Goal: Obtain resource: Download file/media

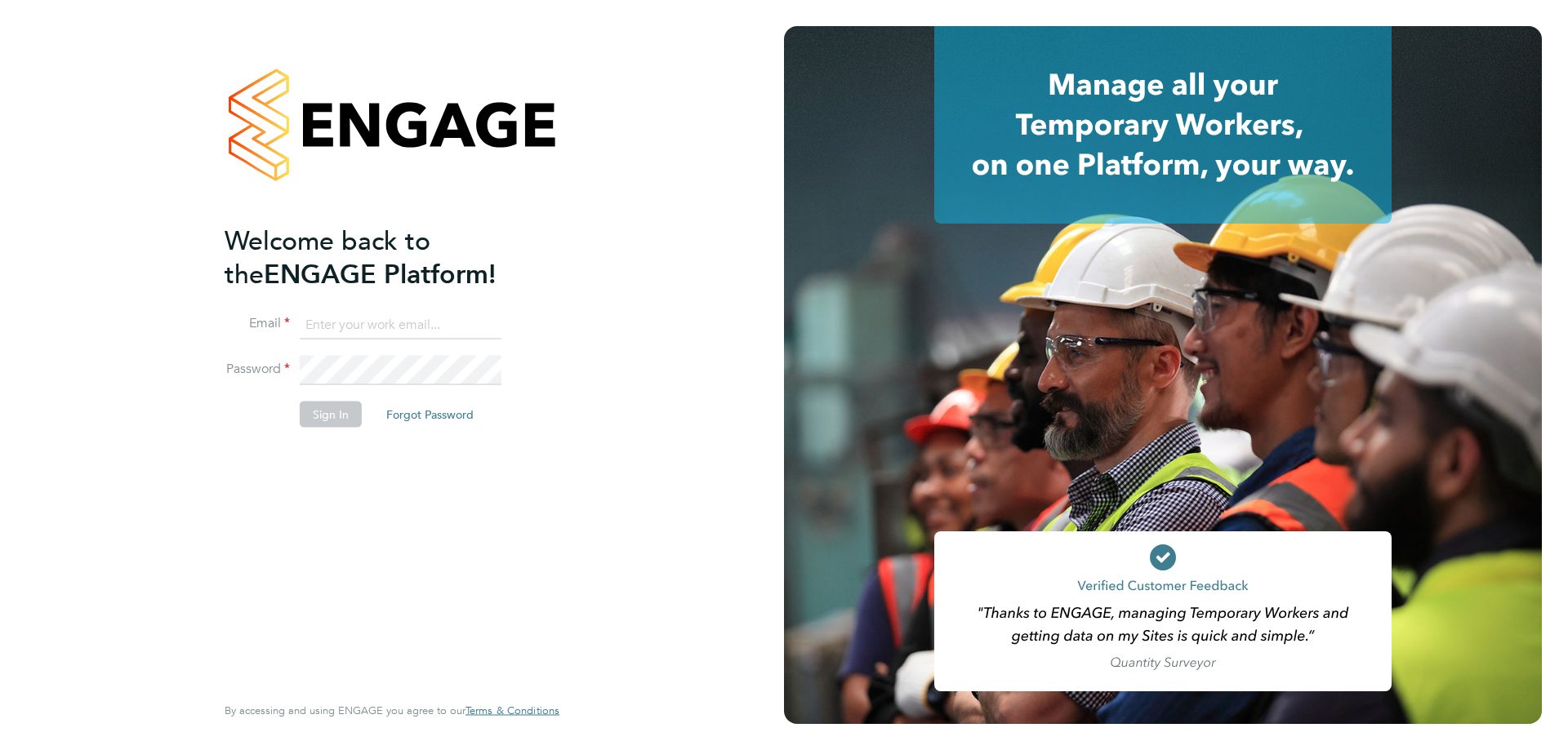
click at [342, 323] on input at bounding box center [400, 325] width 202 height 30
type input "support@engagetech.com"
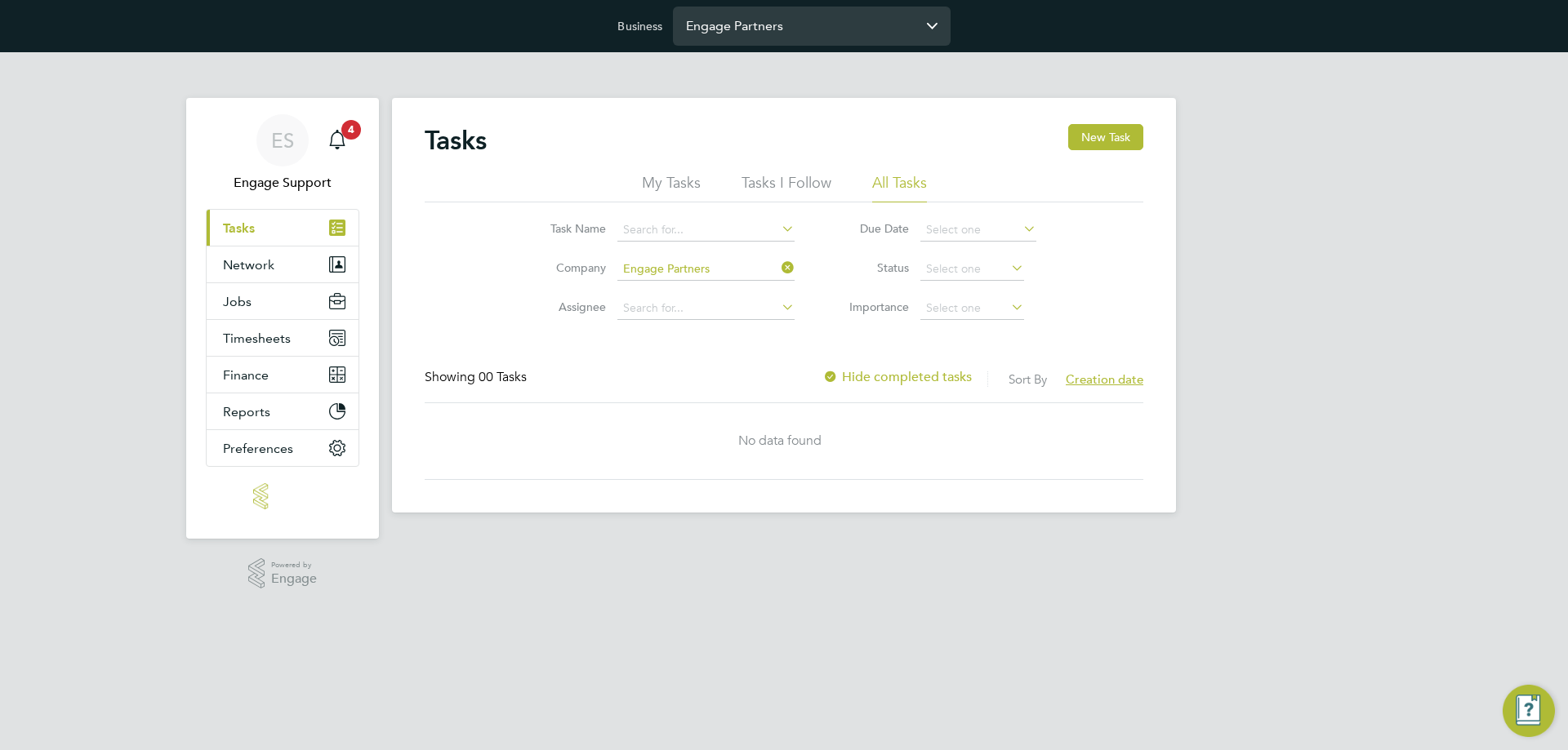
click at [744, 22] on input "Engage Partners" at bounding box center [811, 26] width 278 height 38
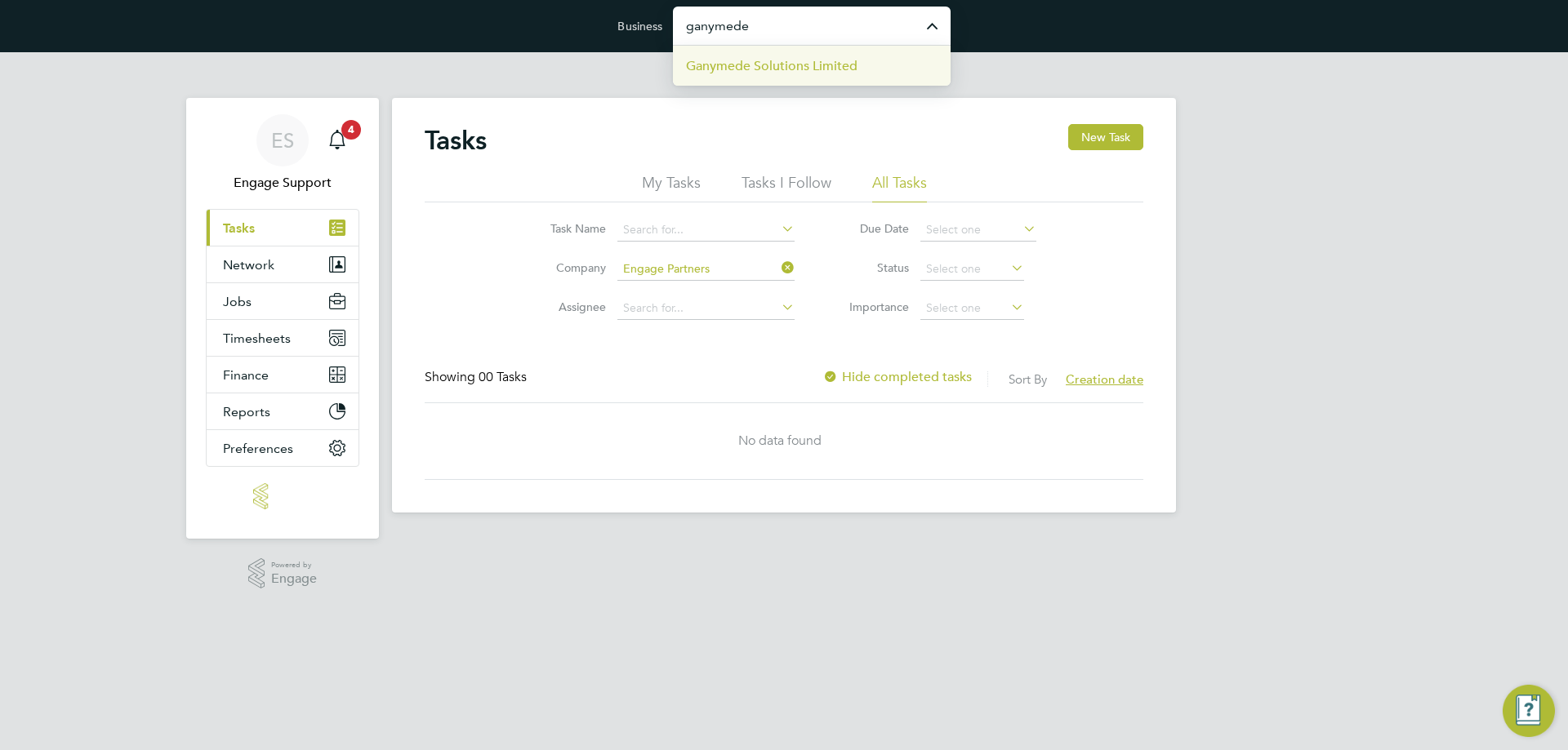
click at [840, 57] on span "Ganymede Solutions Limited" at bounding box center [771, 66] width 171 height 19
type input "Ganymede Solutions Limited"
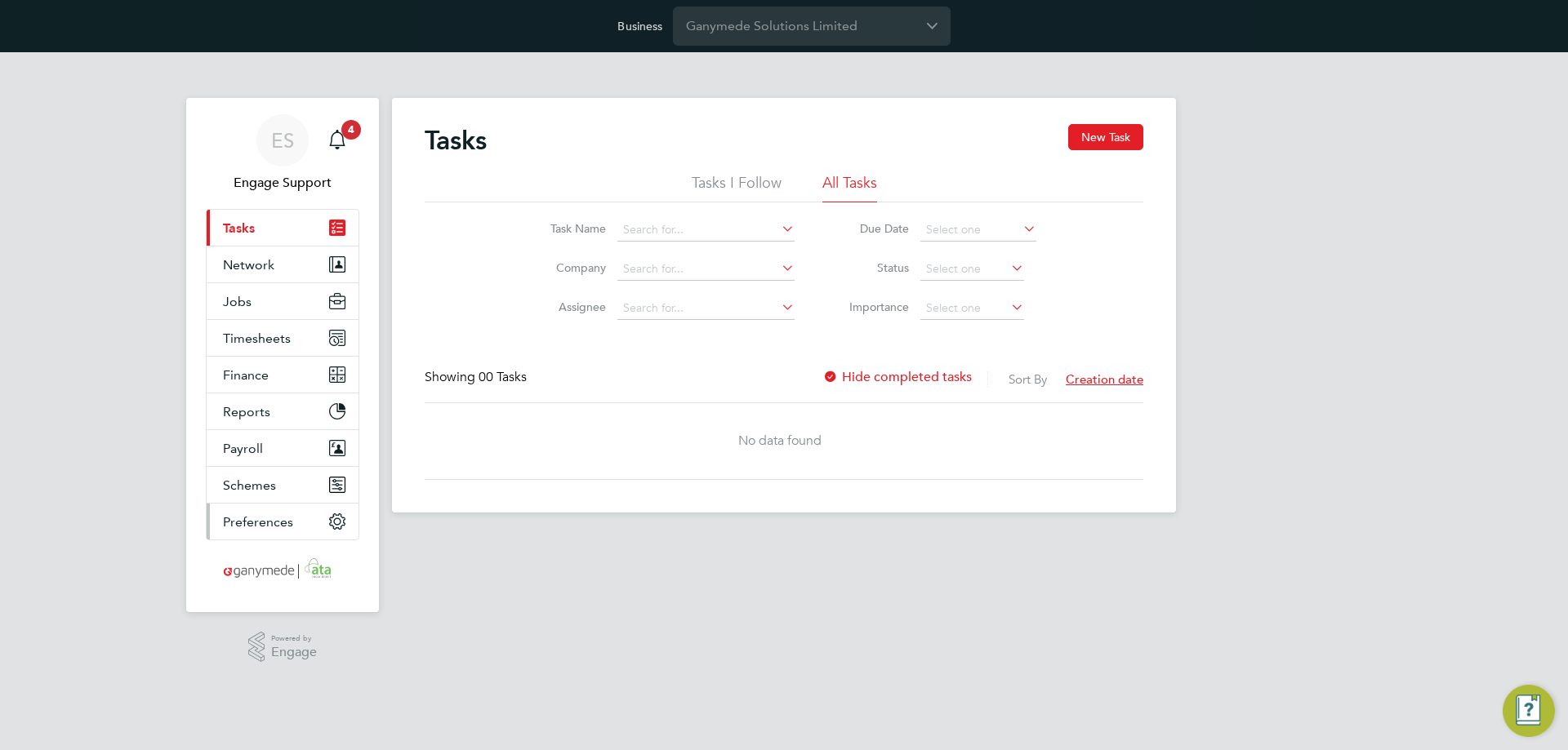
click at [275, 527] on span "Preferences" at bounding box center [258, 522] width 70 height 15
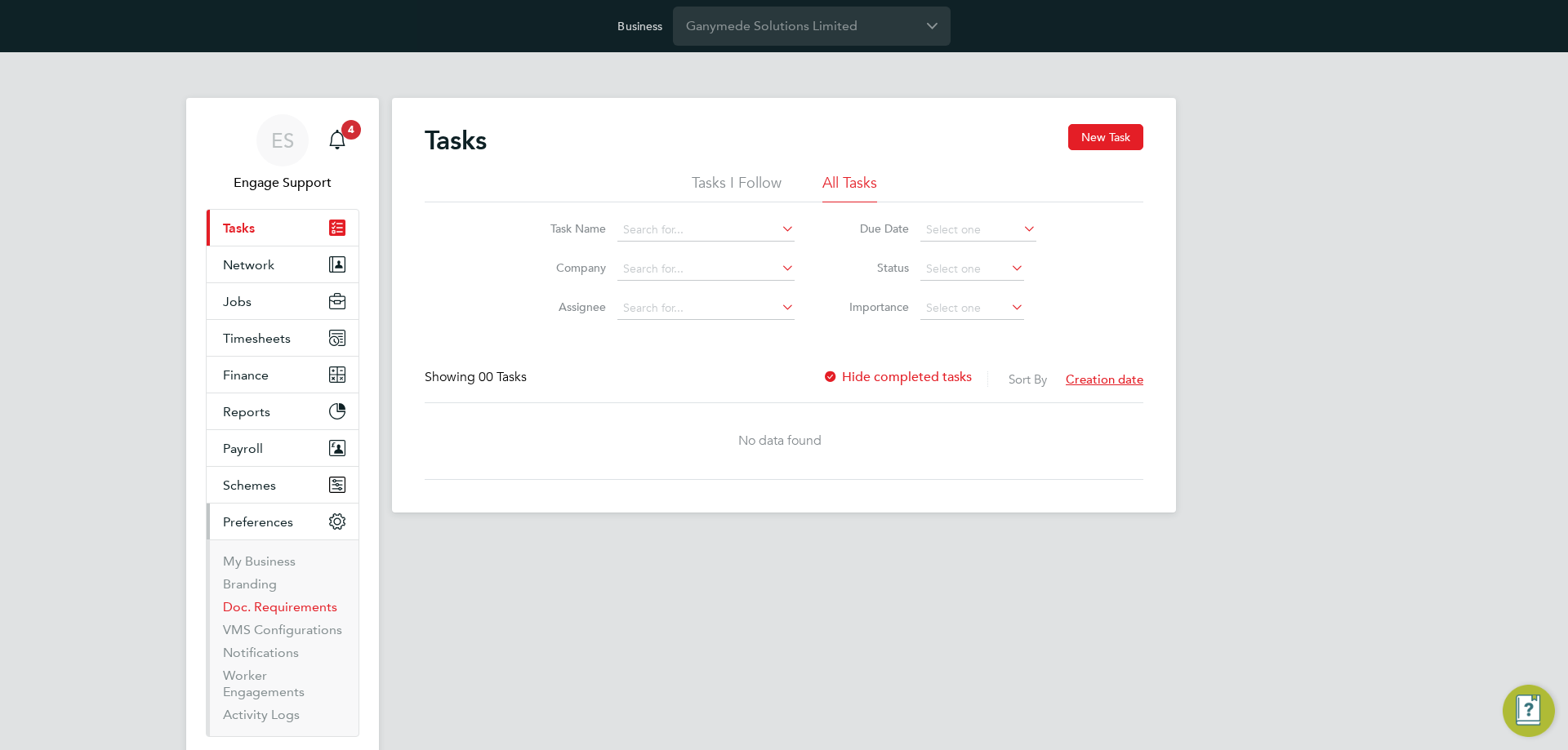
click at [286, 609] on link "Doc. Requirements" at bounding box center [280, 607] width 114 height 15
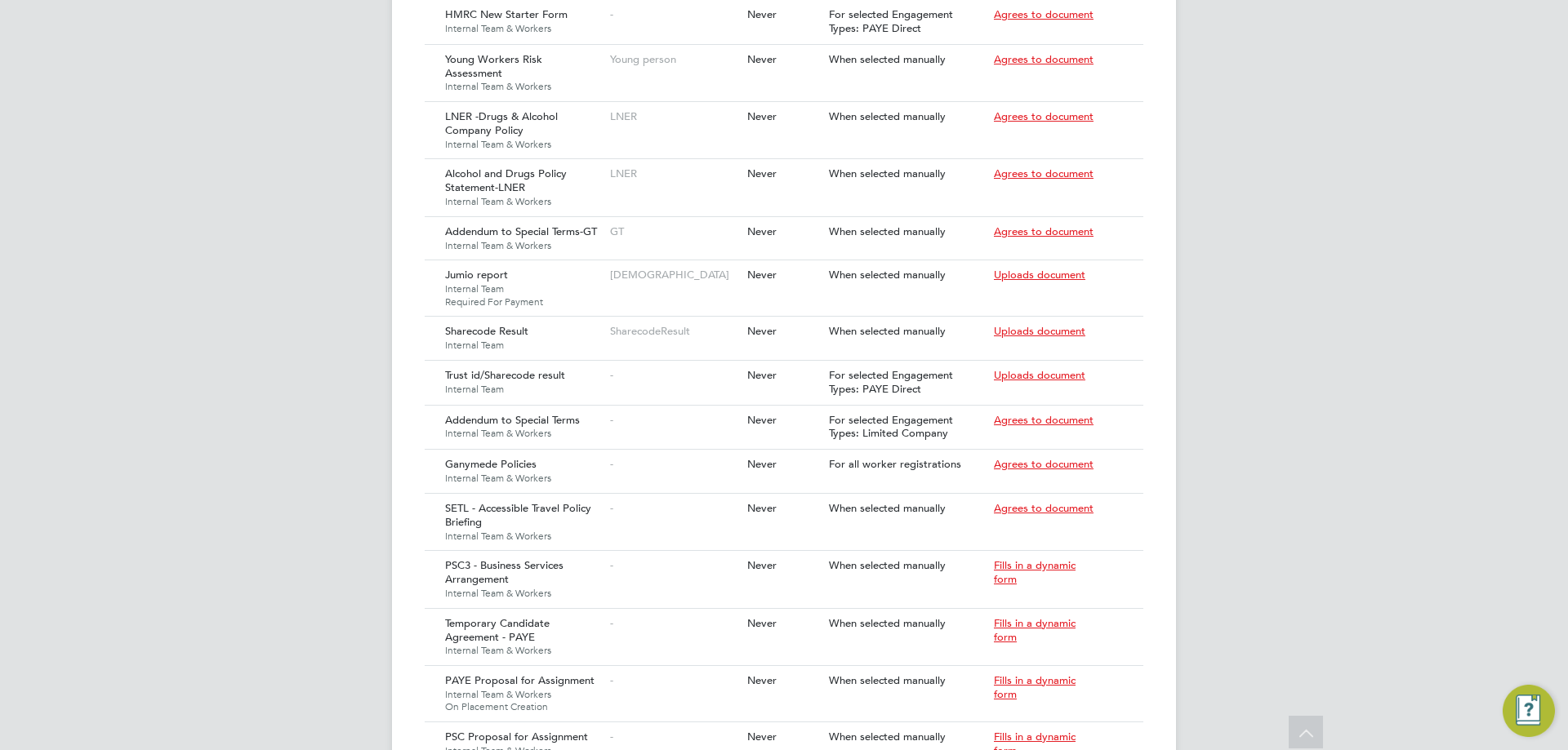
scroll to position [1388, 0]
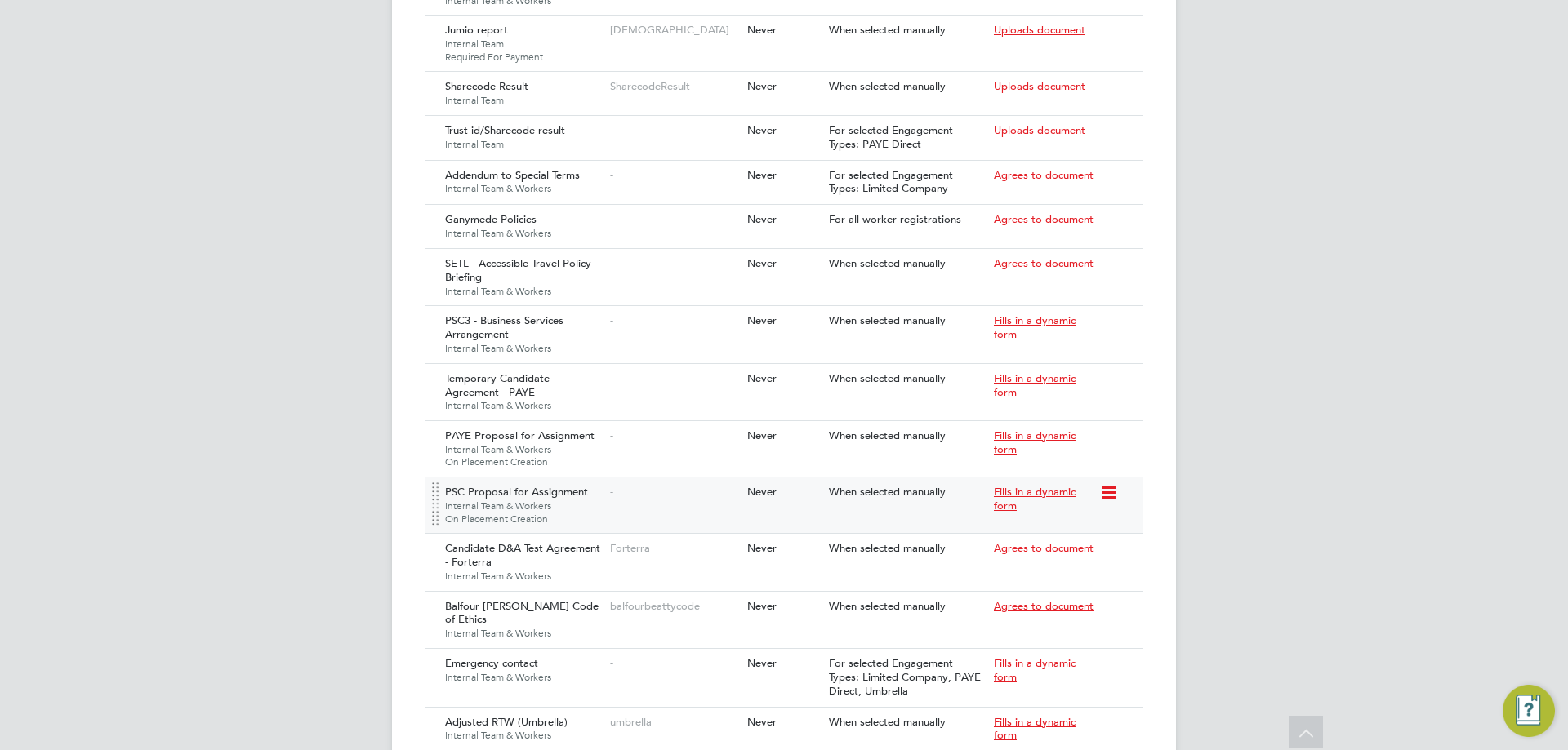
click at [1108, 483] on icon at bounding box center [1106, 492] width 16 height 19
click at [1015, 514] on li "Download Document" at bounding box center [1050, 516] width 130 height 23
click at [1108, 483] on icon at bounding box center [1106, 492] width 16 height 19
click at [1035, 514] on li "Download Document" at bounding box center [1050, 516] width 130 height 23
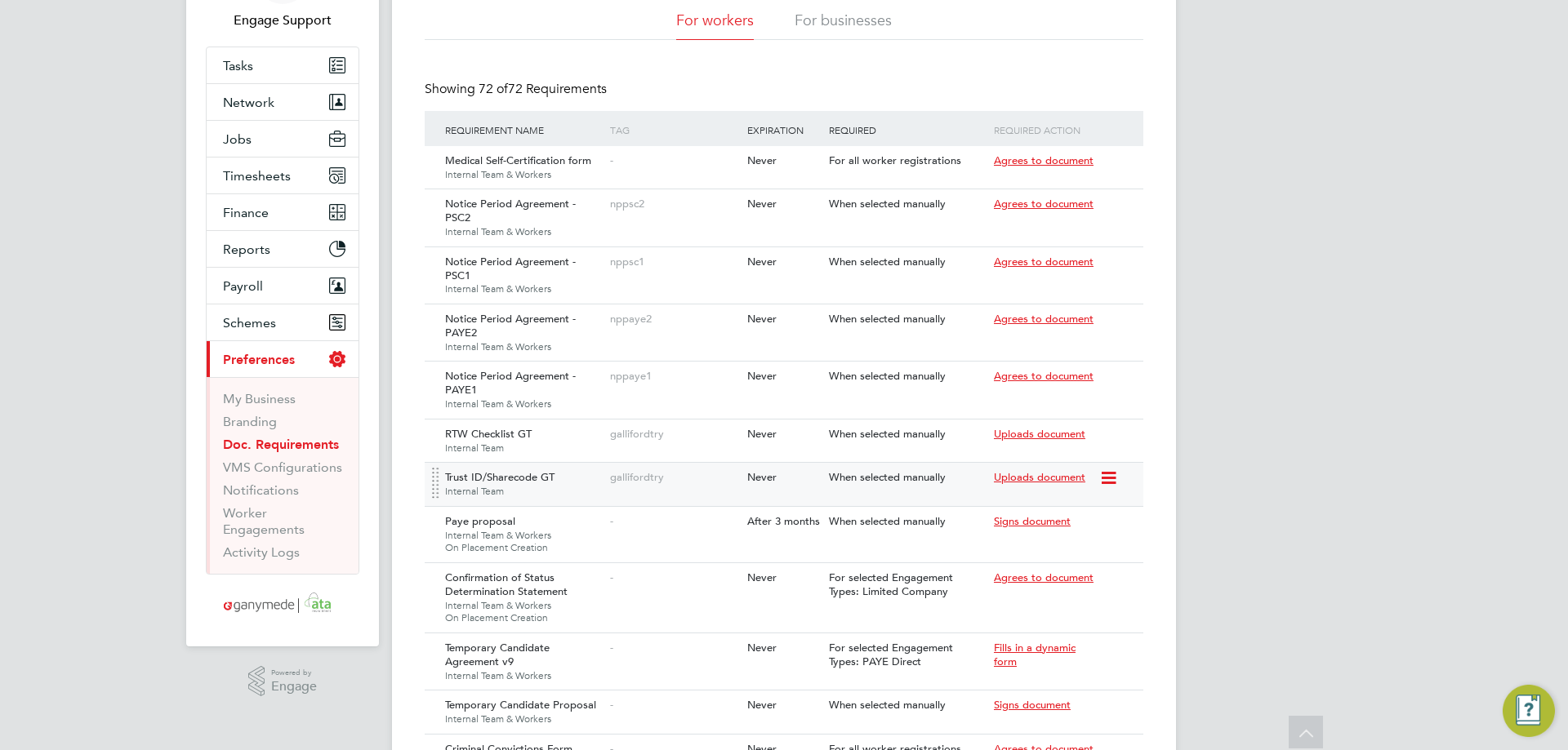
scroll to position [0, 0]
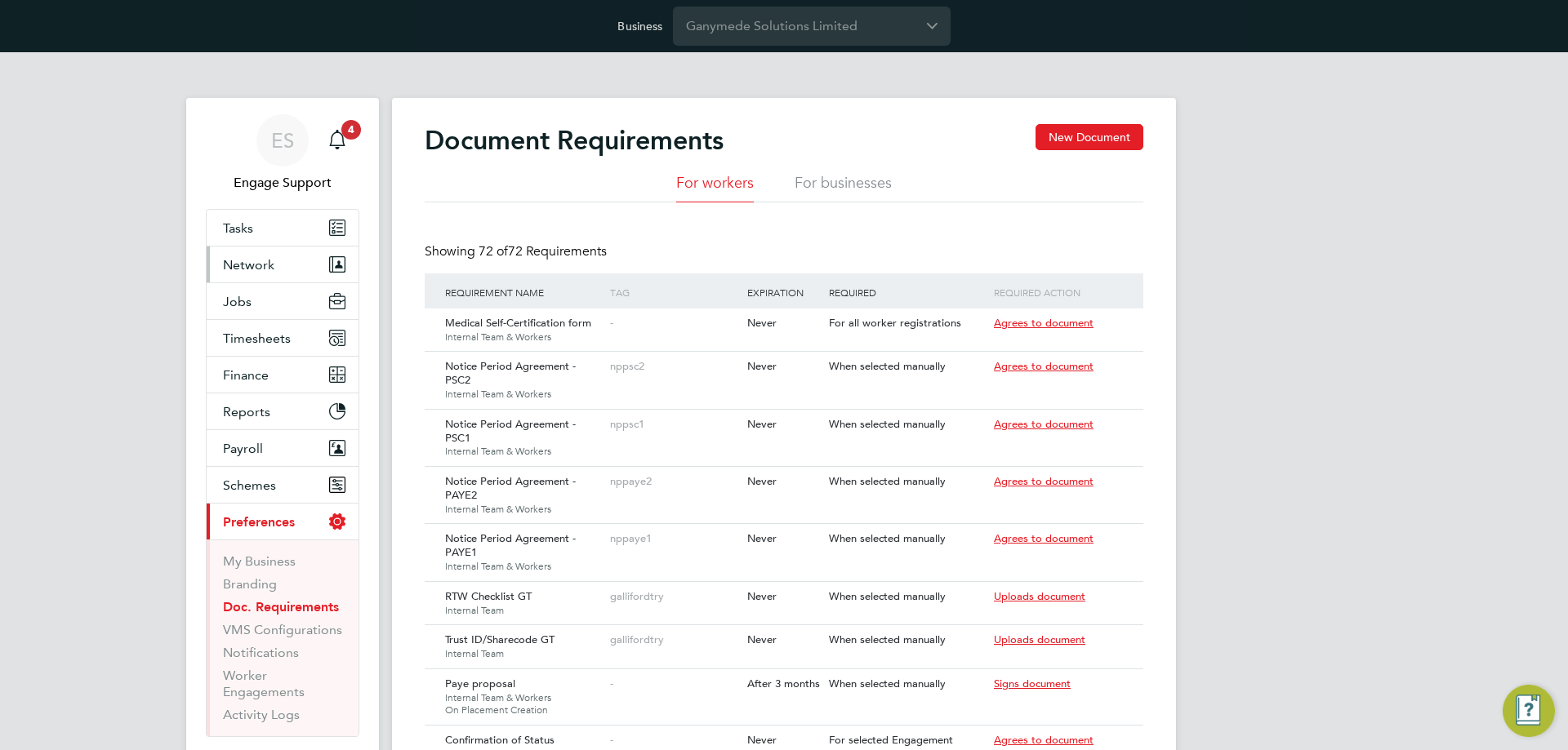
click at [299, 276] on button "Network" at bounding box center [283, 263] width 152 height 36
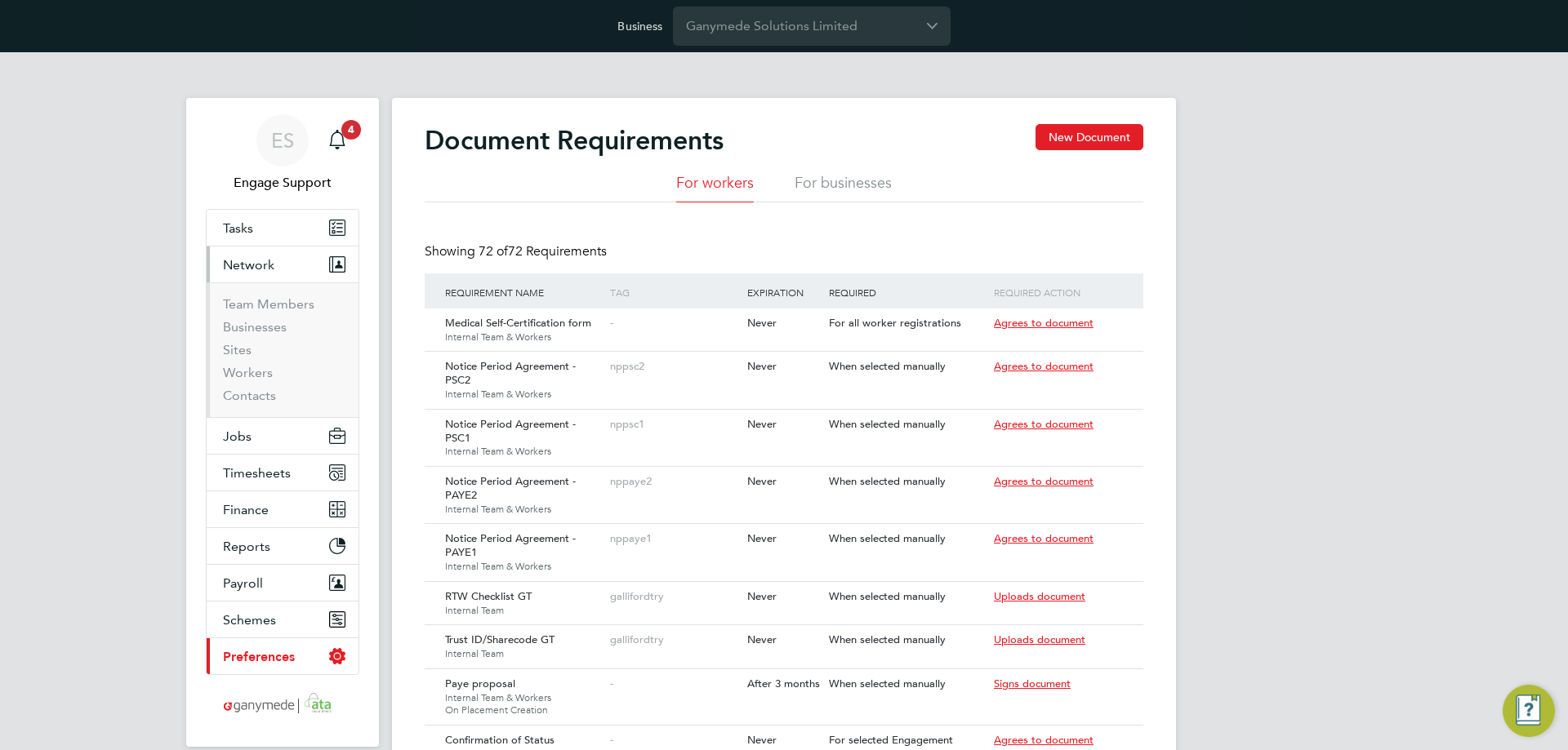
click at [261, 364] on li "Sites" at bounding box center [284, 354] width 122 height 23
click at [260, 370] on link "Workers" at bounding box center [248, 372] width 50 height 15
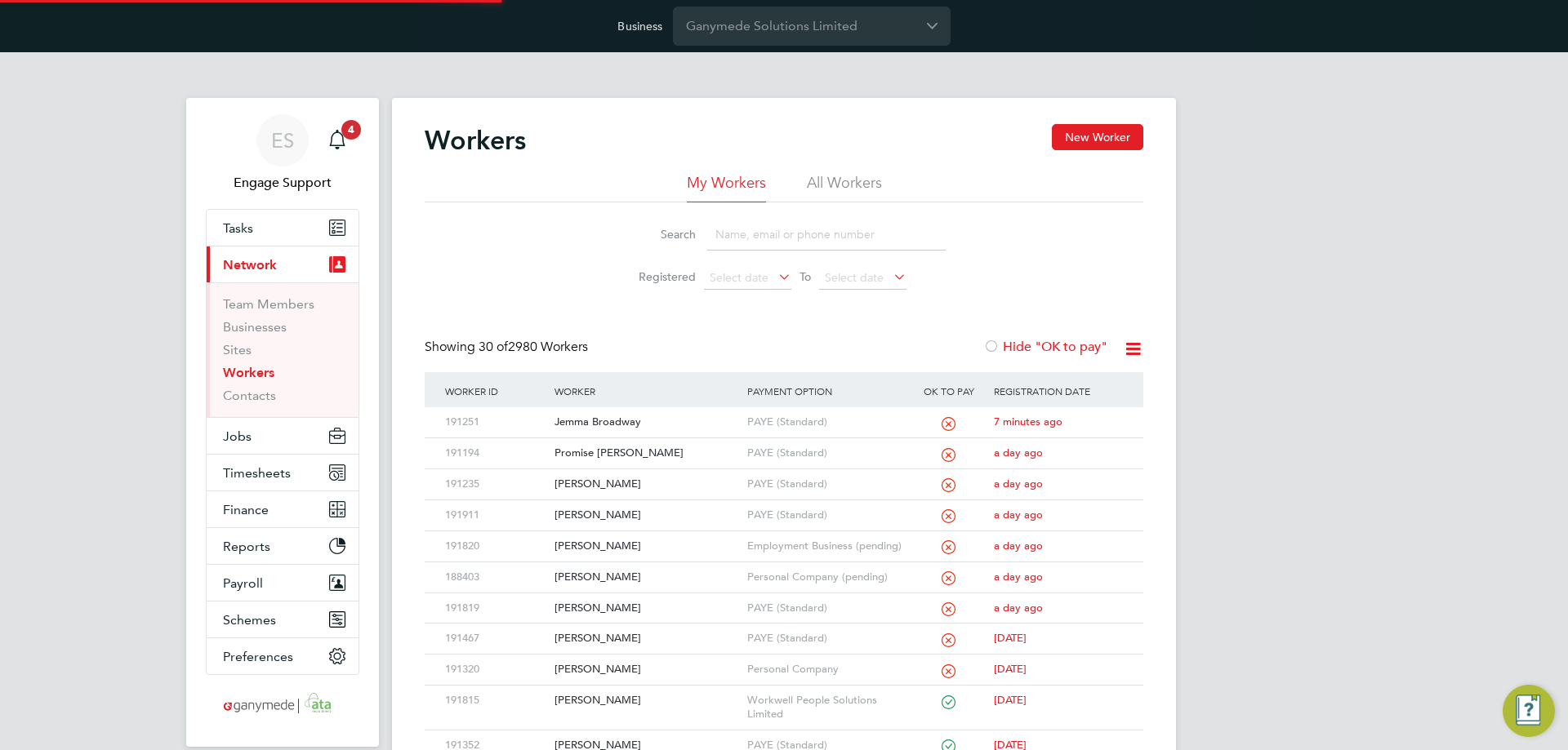
drag, startPoint x: 855, startPoint y: 175, endPoint x: 847, endPoint y: 215, distance: 40.8
click at [855, 175] on li "All Workers" at bounding box center [845, 188] width 75 height 30
click at [843, 235] on input at bounding box center [826, 234] width 239 height 32
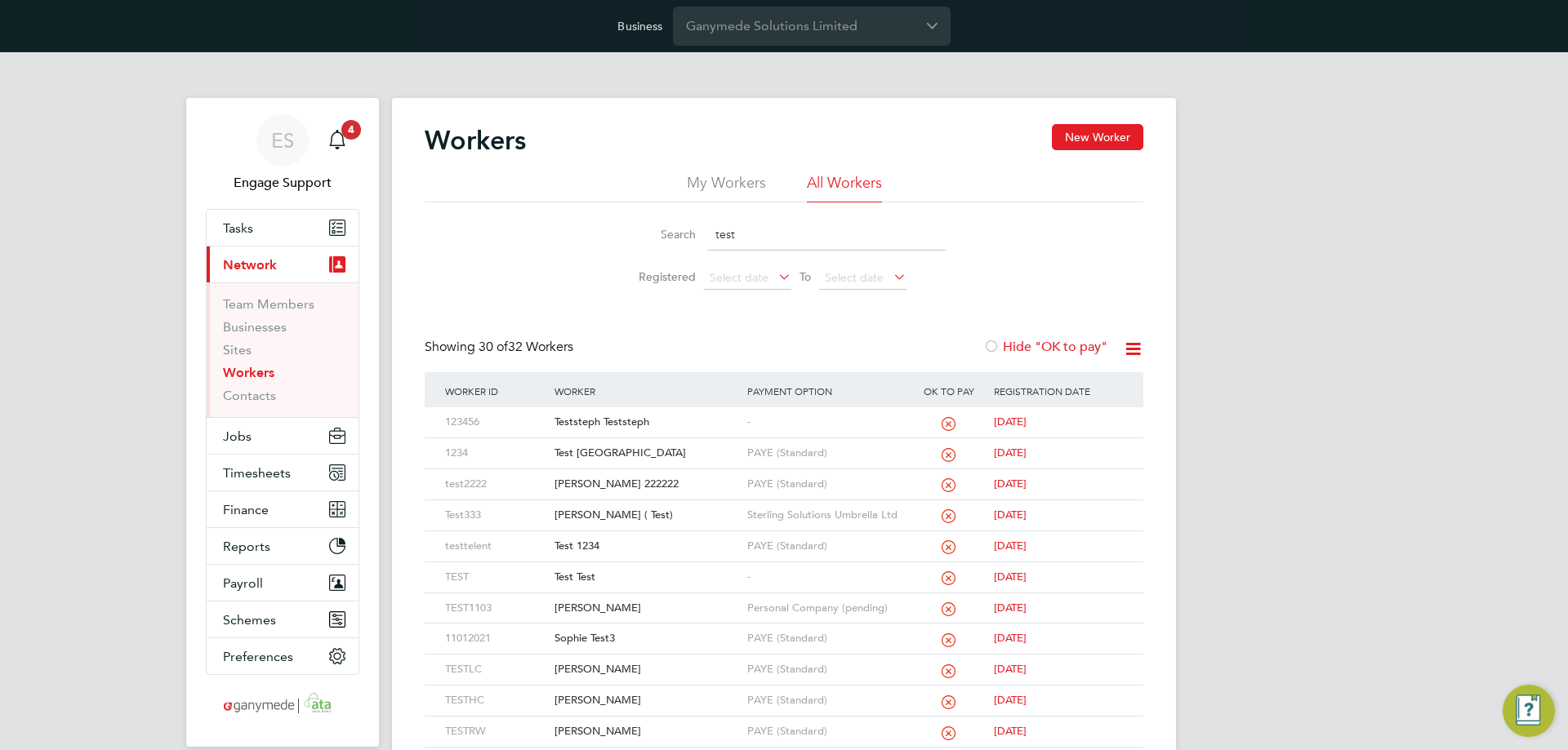
type input "test"
click at [126, 458] on div "ES Engage Support Notifications 4 Applications: Tasks Current page: Network Tea…" at bounding box center [784, 746] width 1568 height 1389
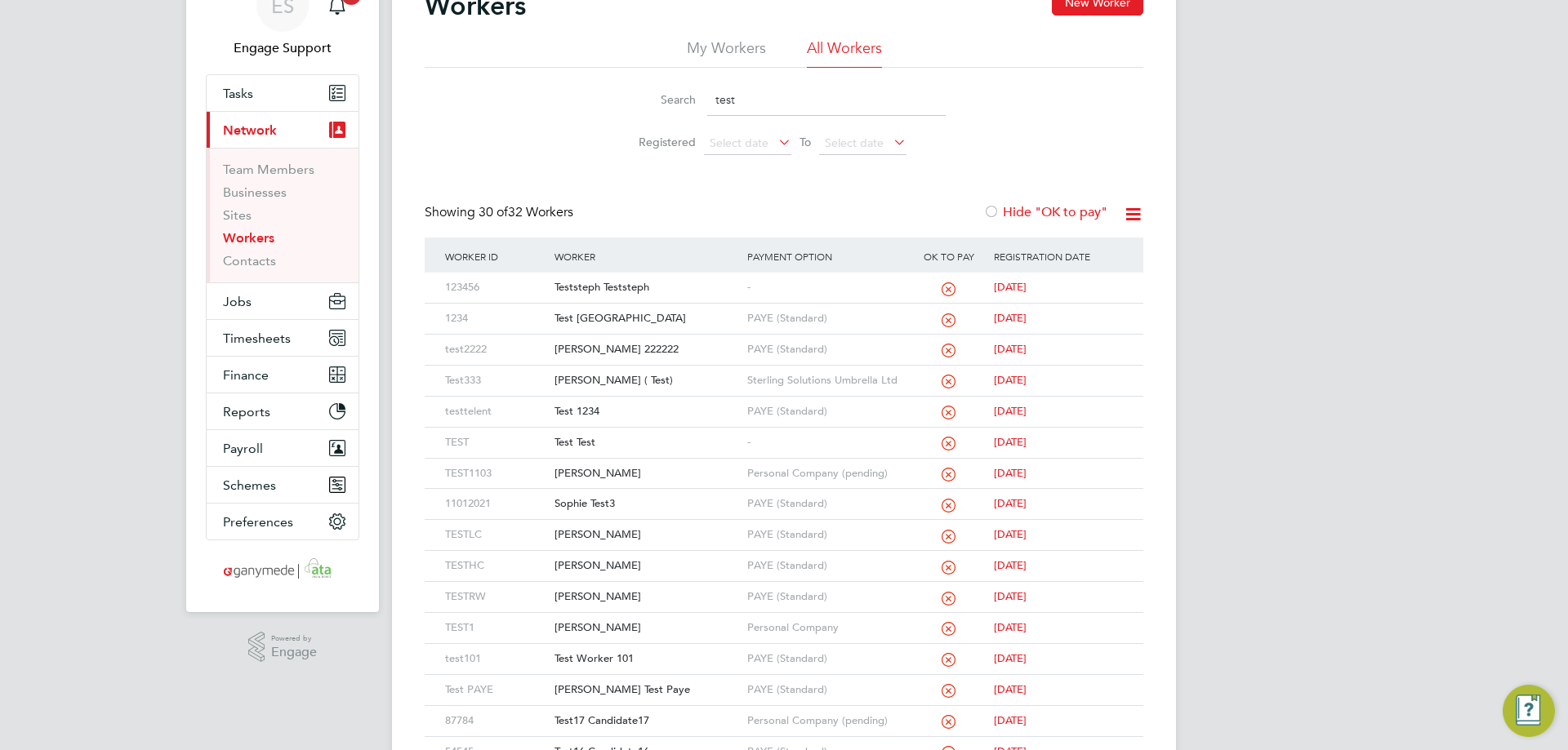
scroll to position [163, 0]
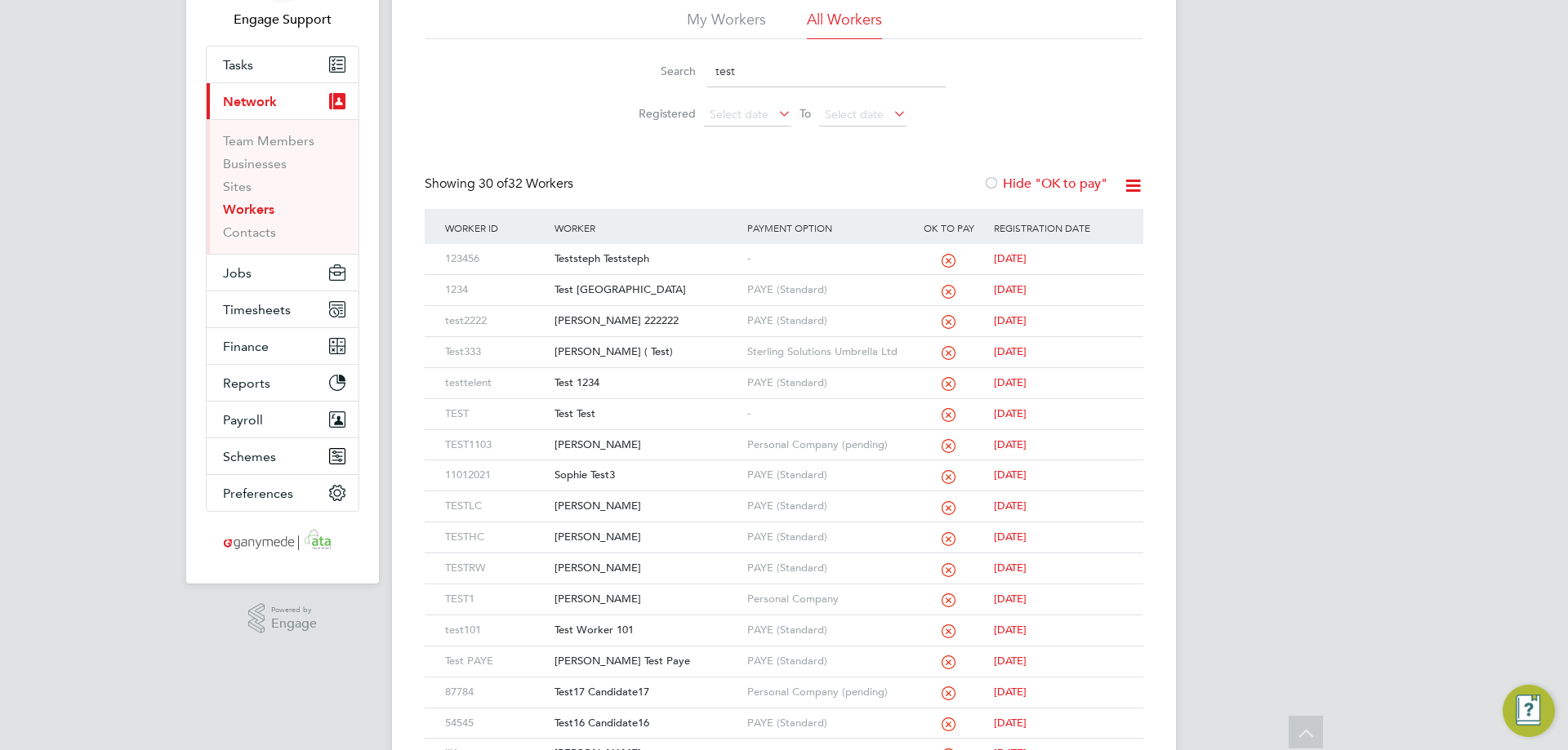
click at [108, 478] on div "ES Engage Support Notifications 4 Applications: Tasks Current page: Network Tea…" at bounding box center [784, 584] width 1568 height 1389
